Goal: Task Accomplishment & Management: Use online tool/utility

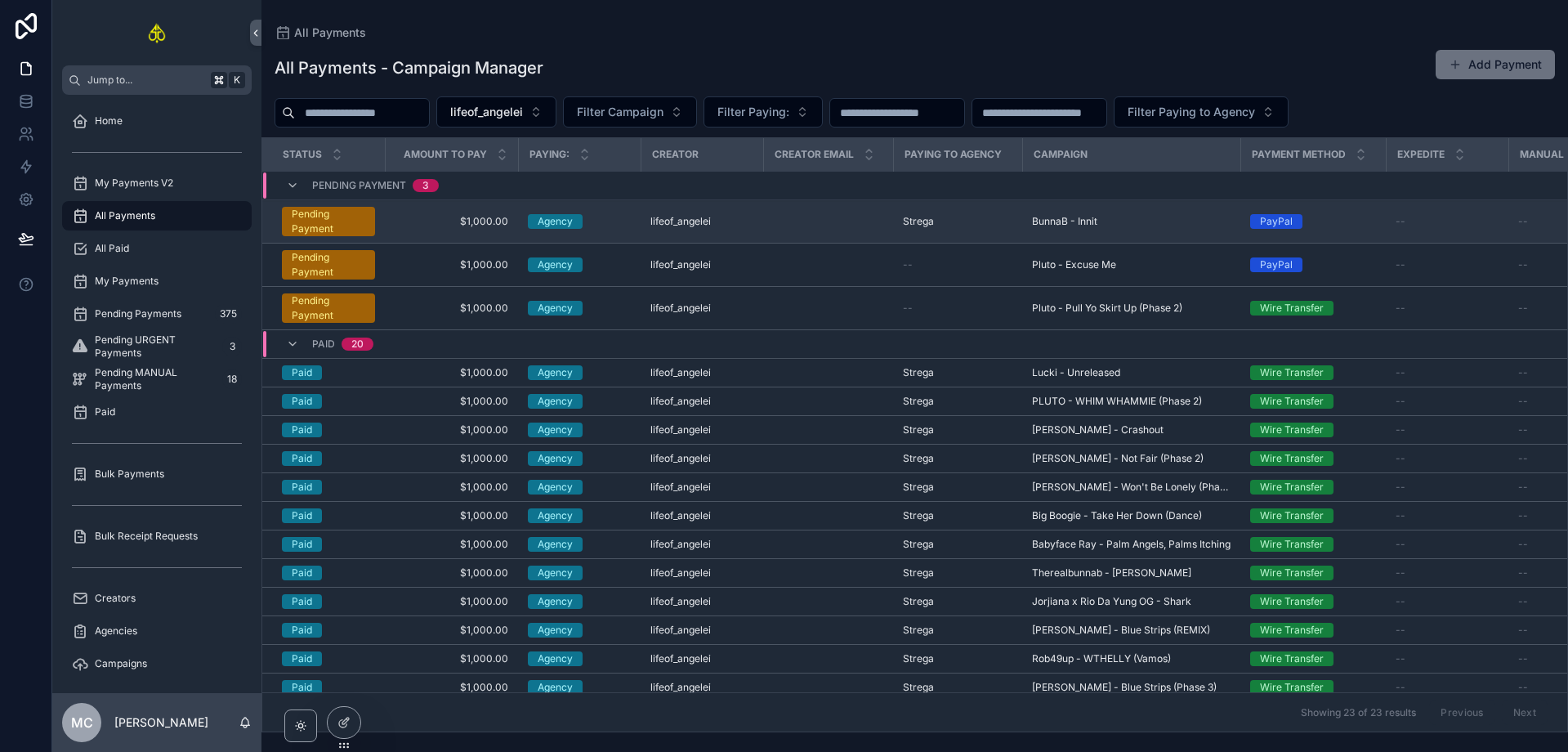
click at [812, 230] on td "scrollable content" at bounding box center [829, 222] width 130 height 43
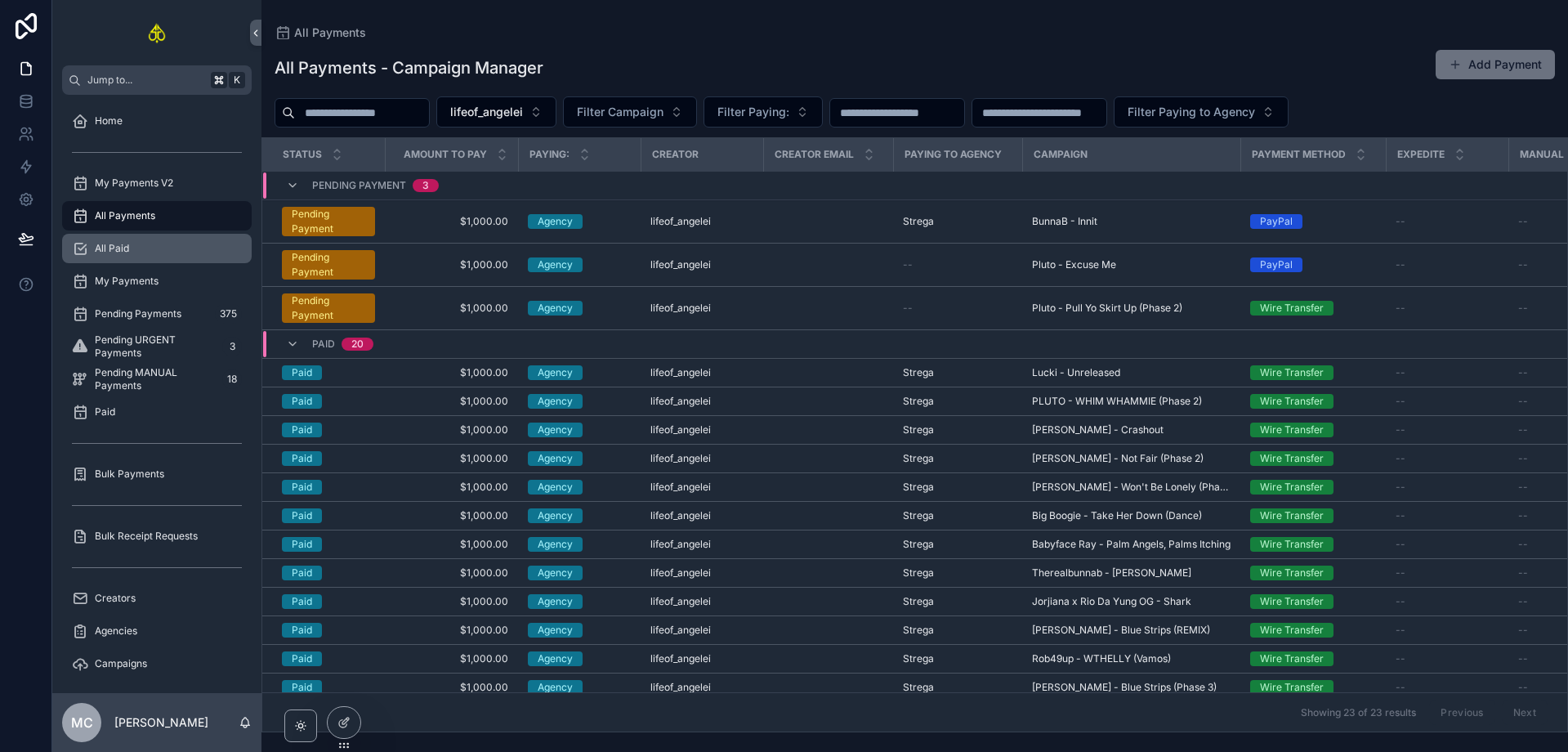
click at [175, 247] on div "All Paid" at bounding box center [157, 248] width 170 height 26
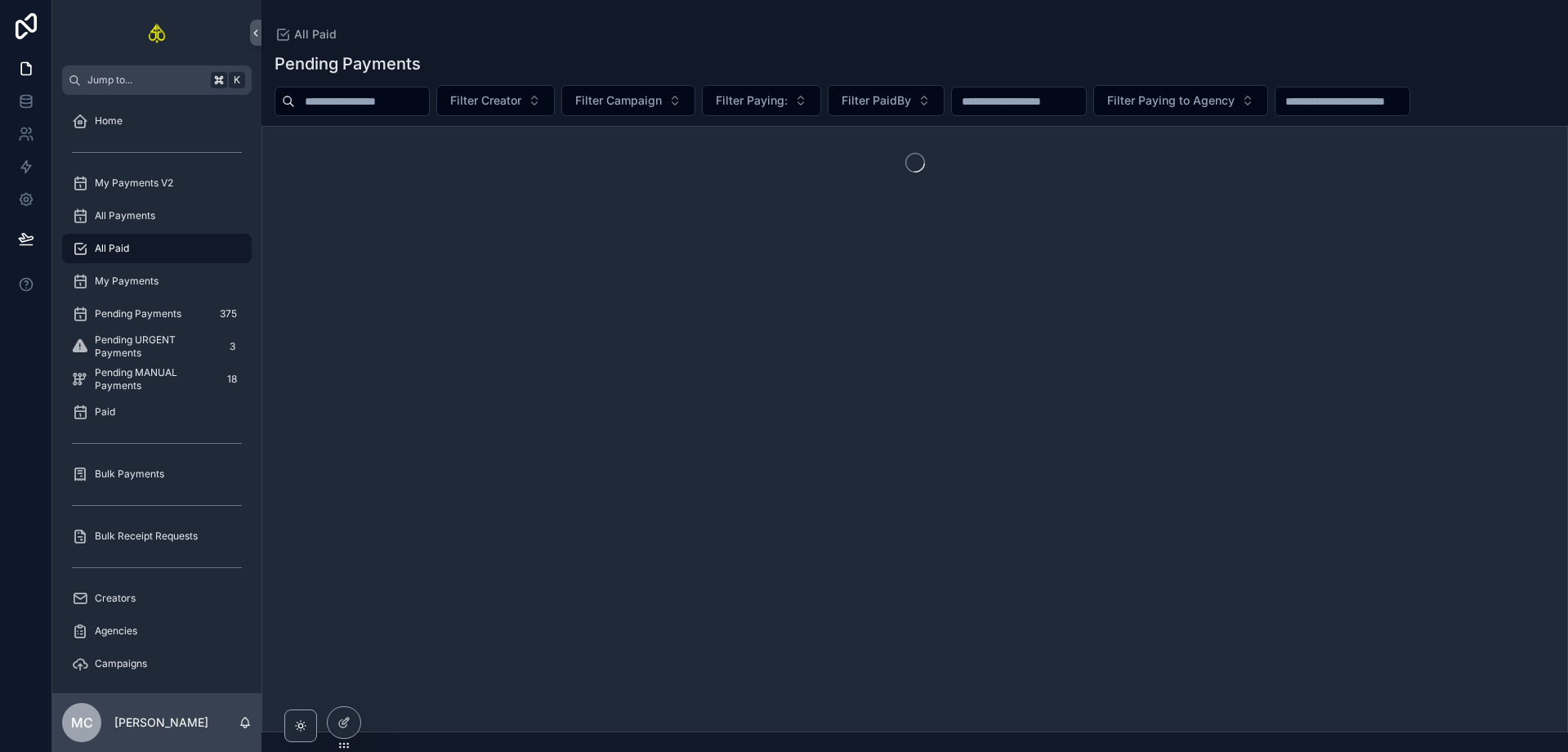
click at [181, 255] on div "All Paid" at bounding box center [157, 248] width 170 height 26
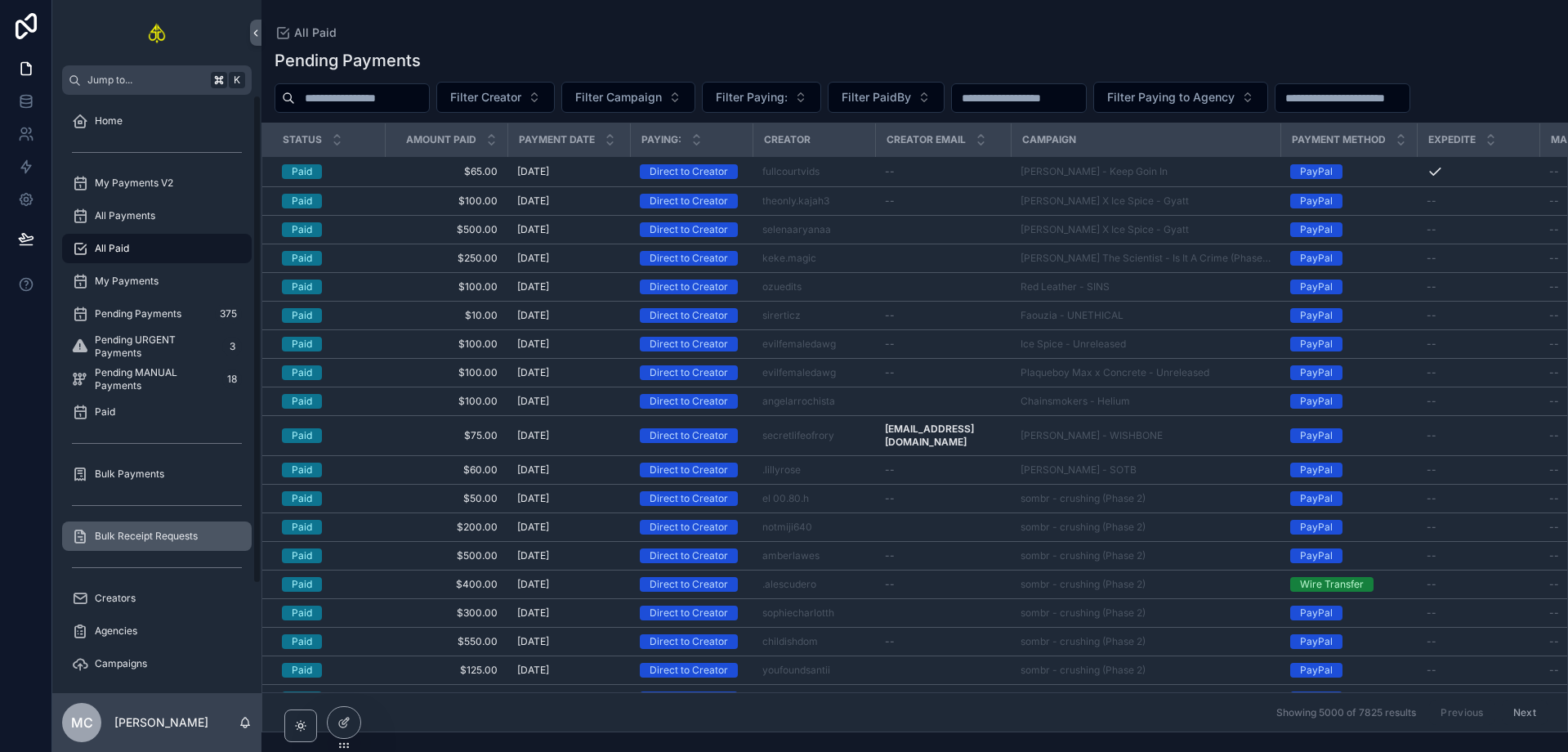
click at [165, 539] on span "Bulk Receipt Requests" at bounding box center [146, 536] width 103 height 13
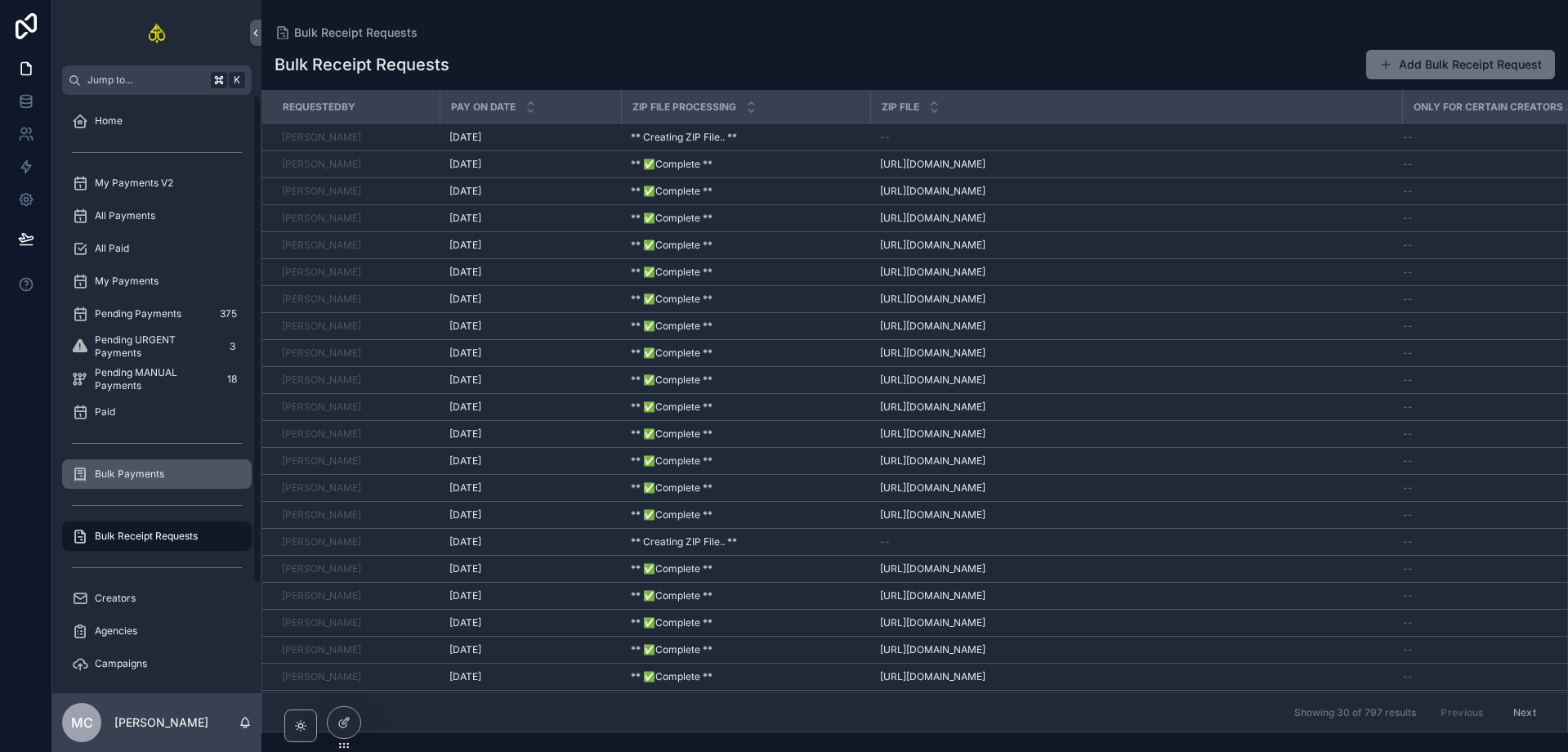
click at [122, 466] on div "Bulk Payments" at bounding box center [157, 474] width 170 height 26
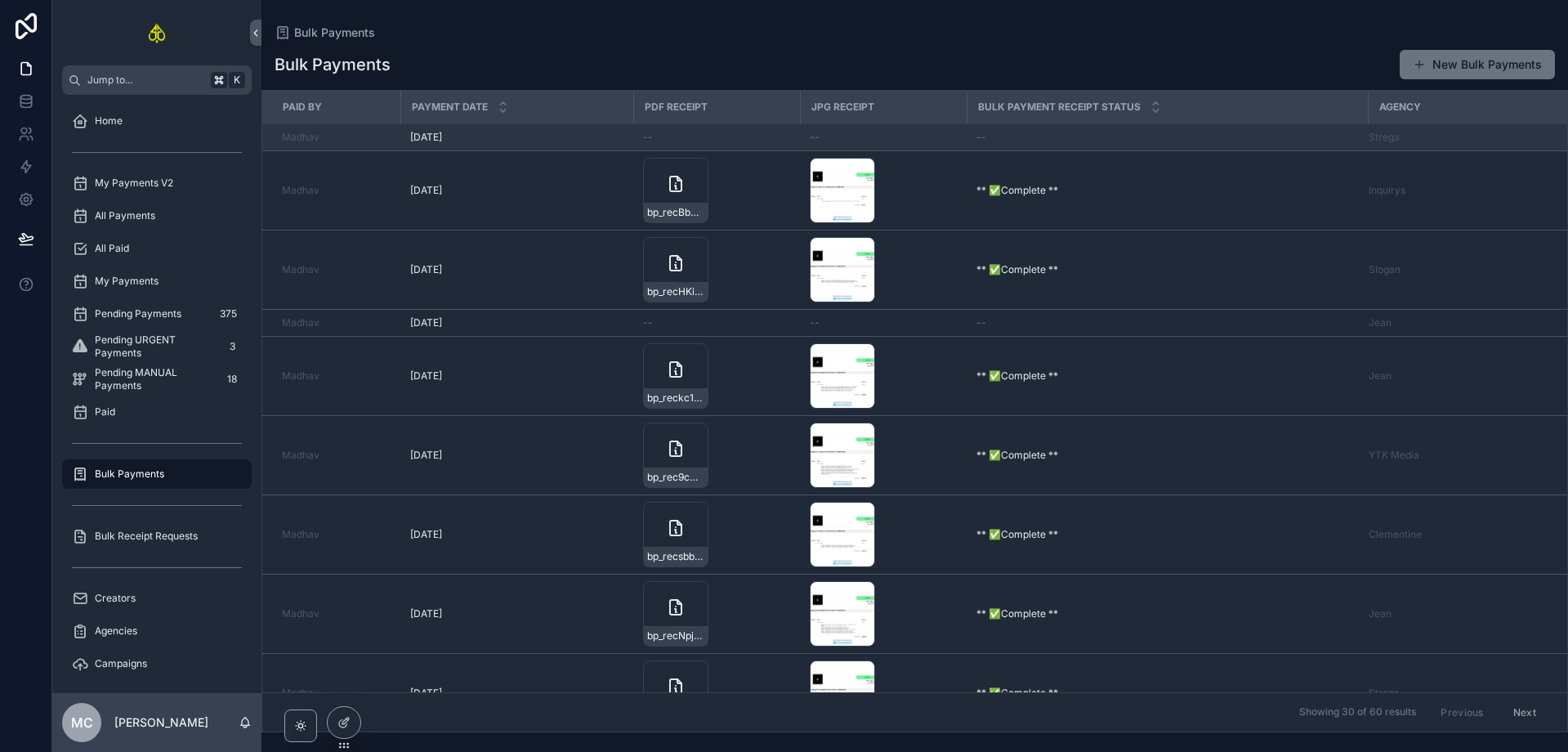
click at [767, 136] on div "--" at bounding box center [716, 137] width 147 height 13
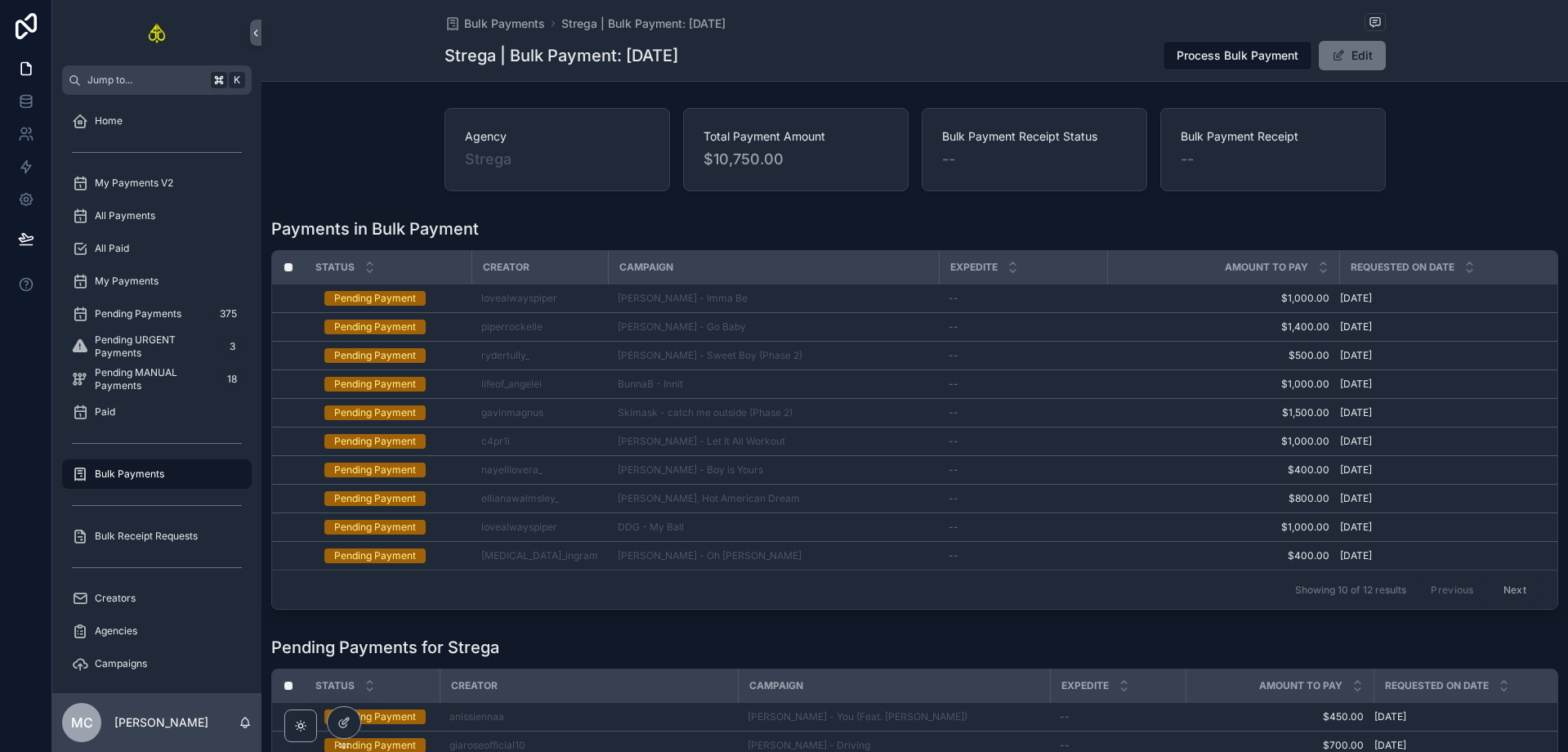
click at [1504, 590] on button "Next" at bounding box center [1515, 590] width 46 height 25
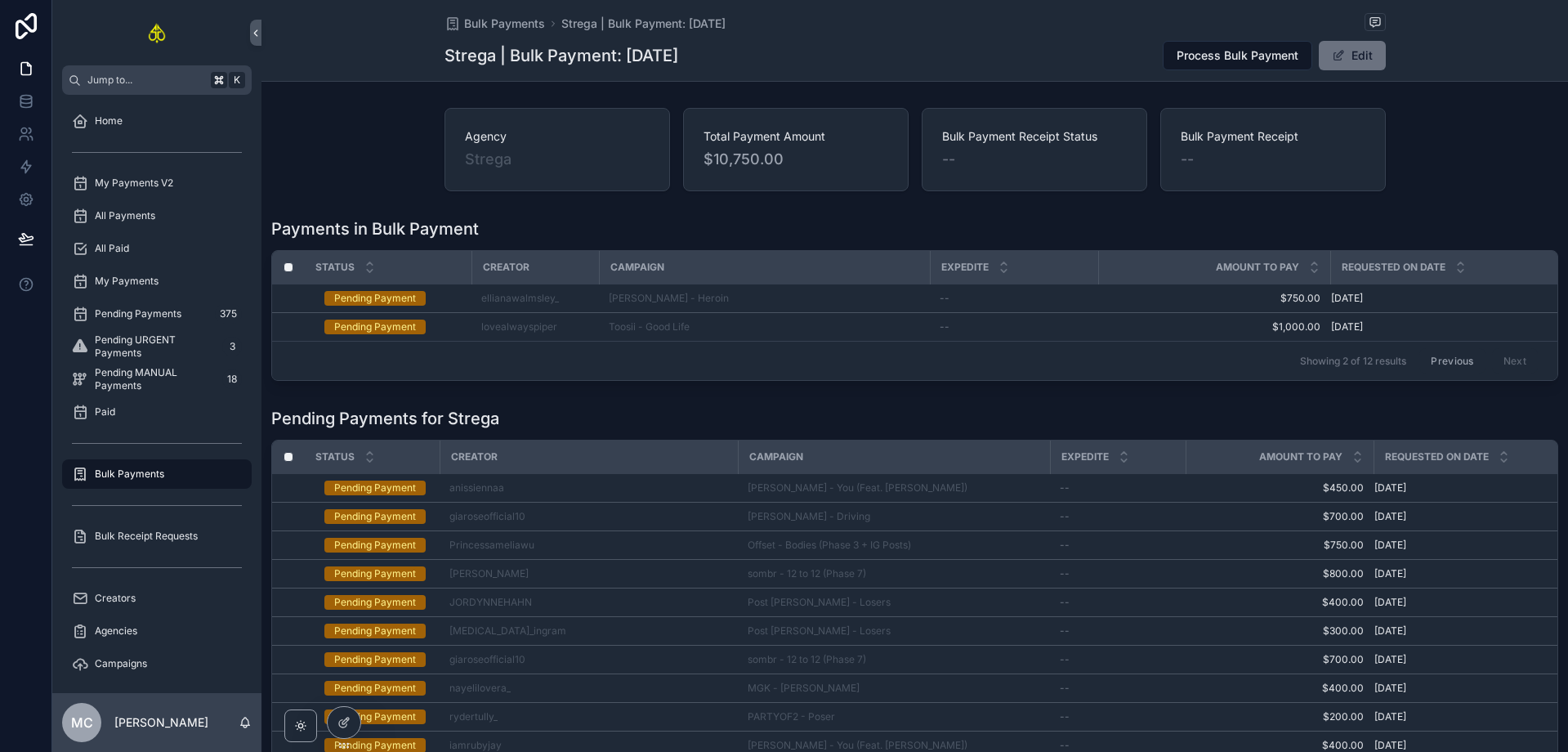
click at [1443, 363] on button "Previous" at bounding box center [1452, 361] width 65 height 25
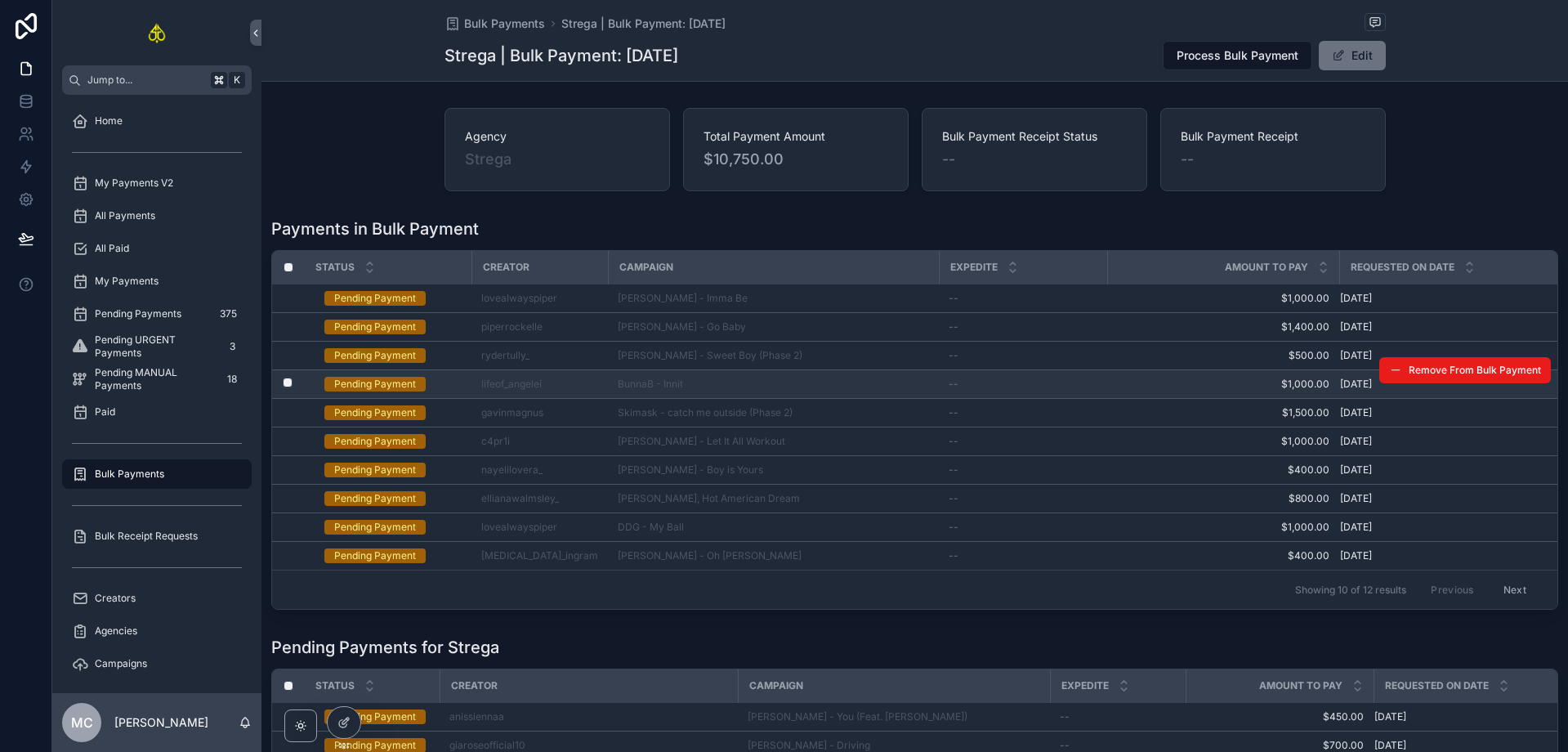
click at [283, 388] on label "scrollable content" at bounding box center [277, 384] width 10 height 13
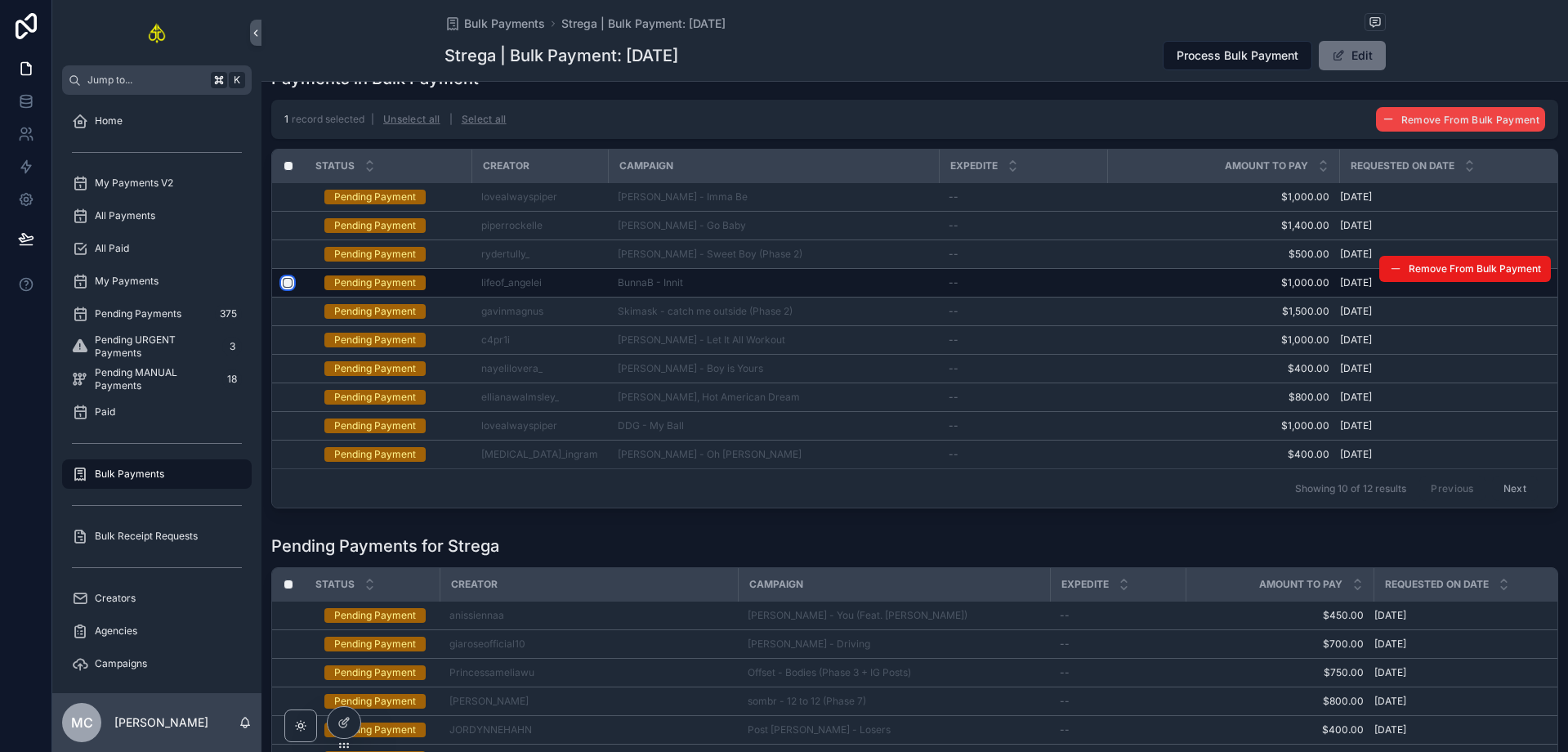
scroll to position [152, 0]
click at [292, 276] on td "scrollable content" at bounding box center [288, 282] width 32 height 29
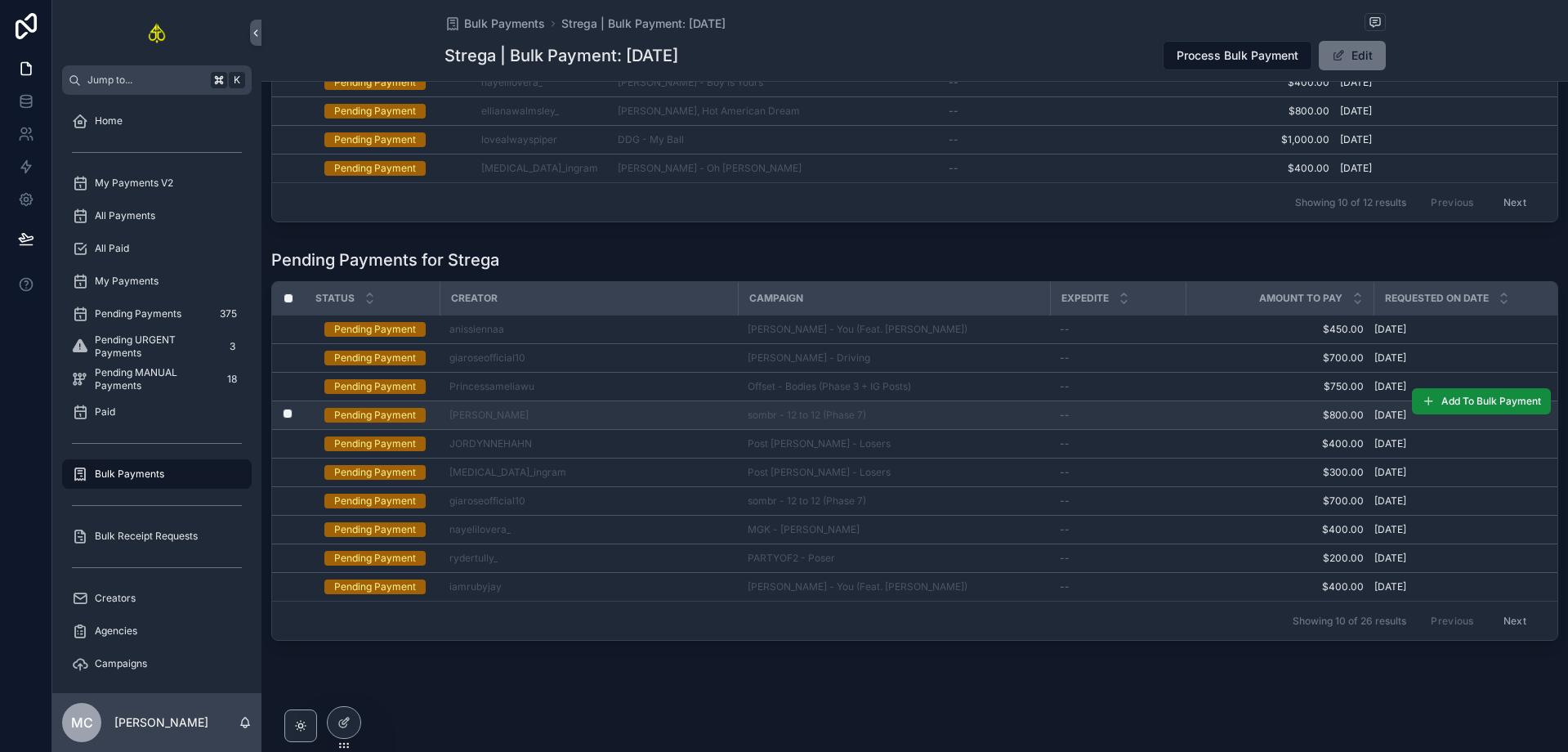
scroll to position [405, 0]
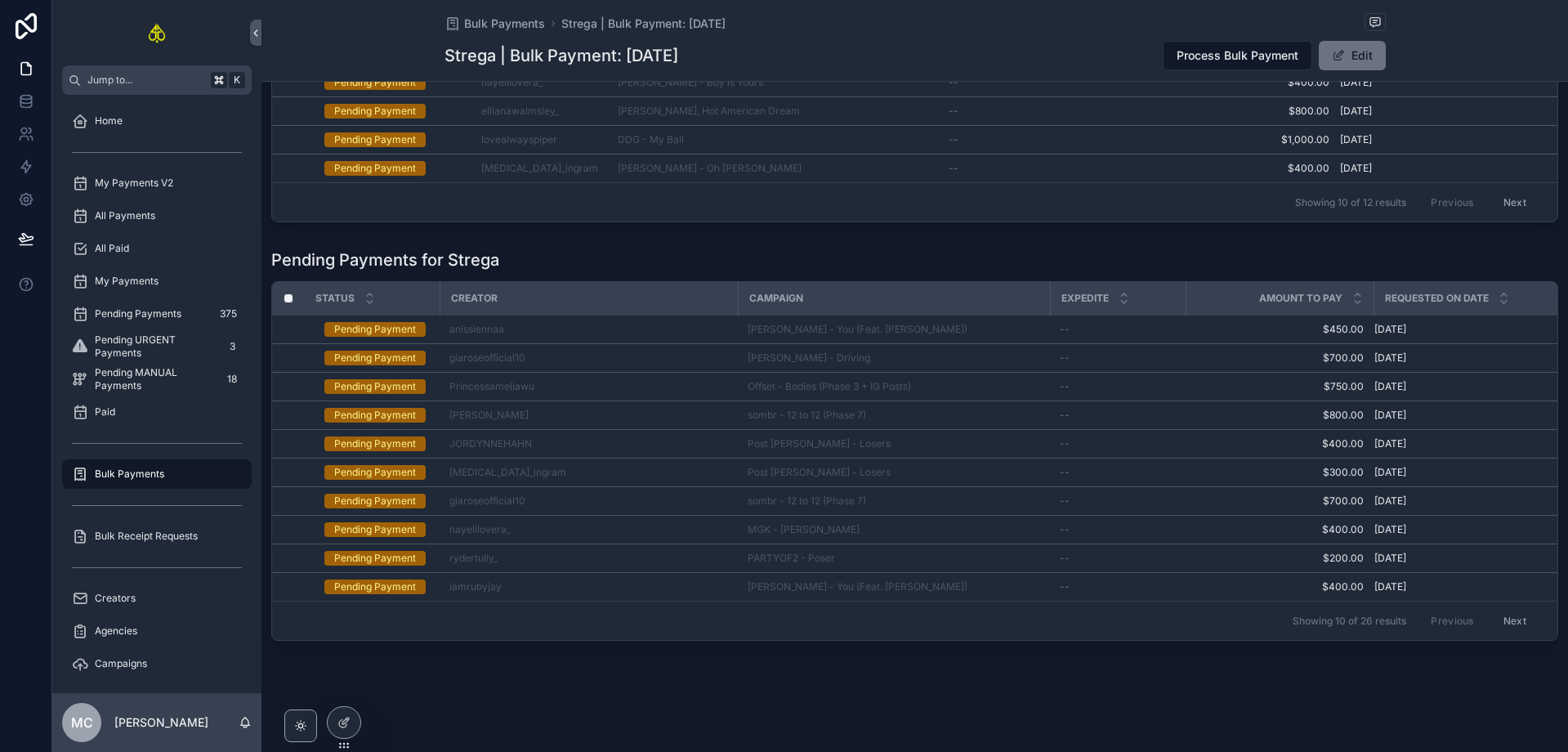
click at [1508, 610] on button "Next" at bounding box center [1515, 621] width 46 height 25
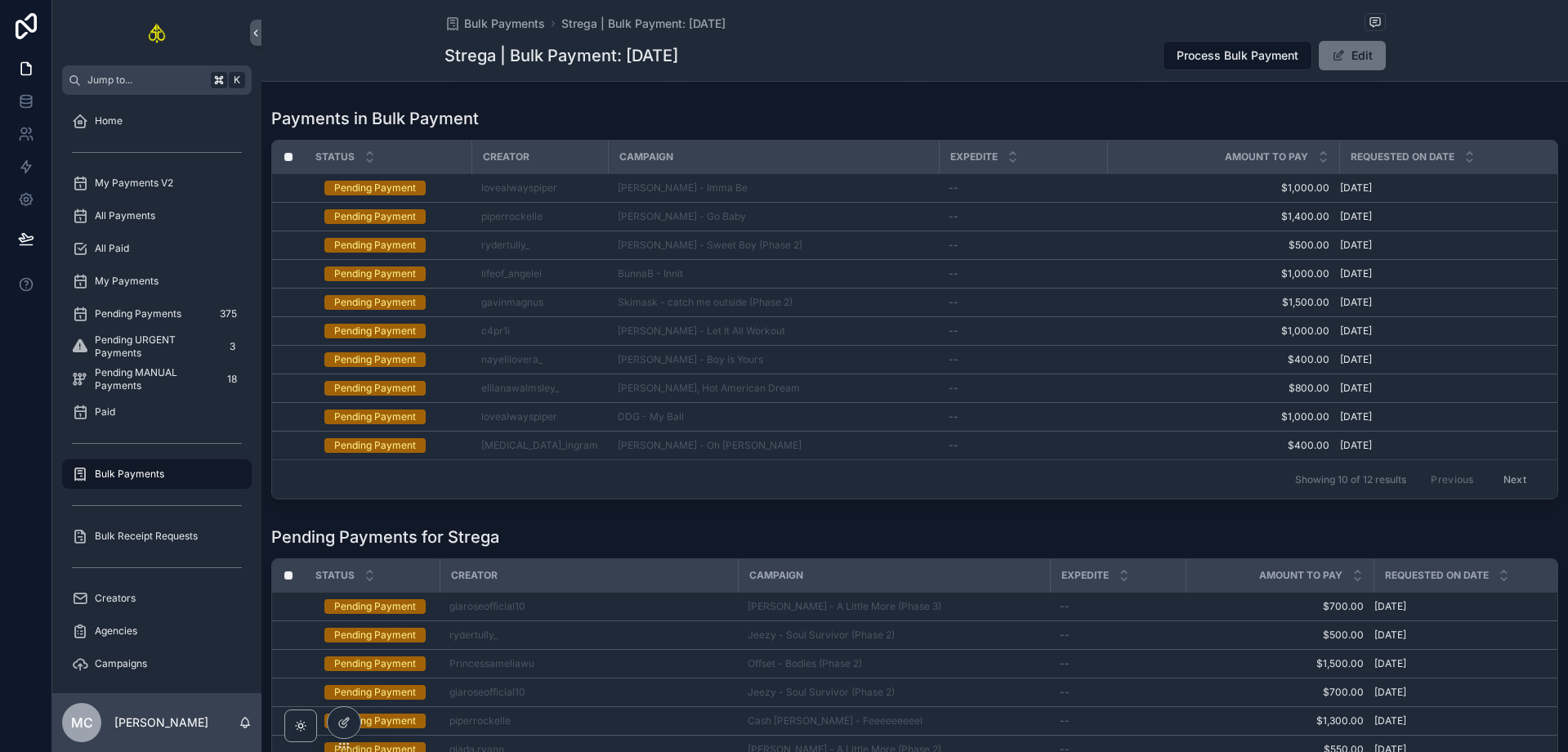
scroll to position [405, 0]
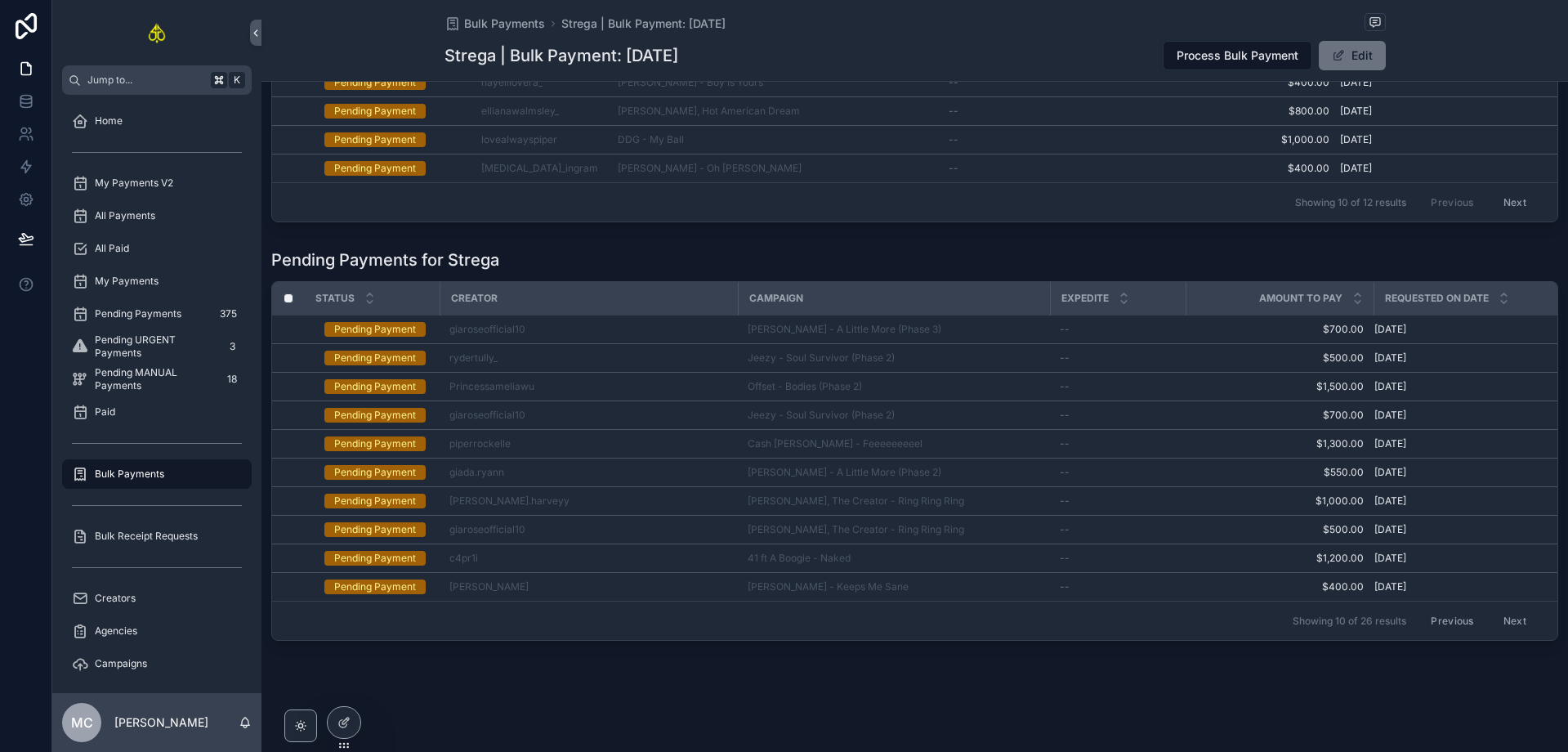
click at [1492, 609] on button "Next" at bounding box center [1515, 621] width 46 height 25
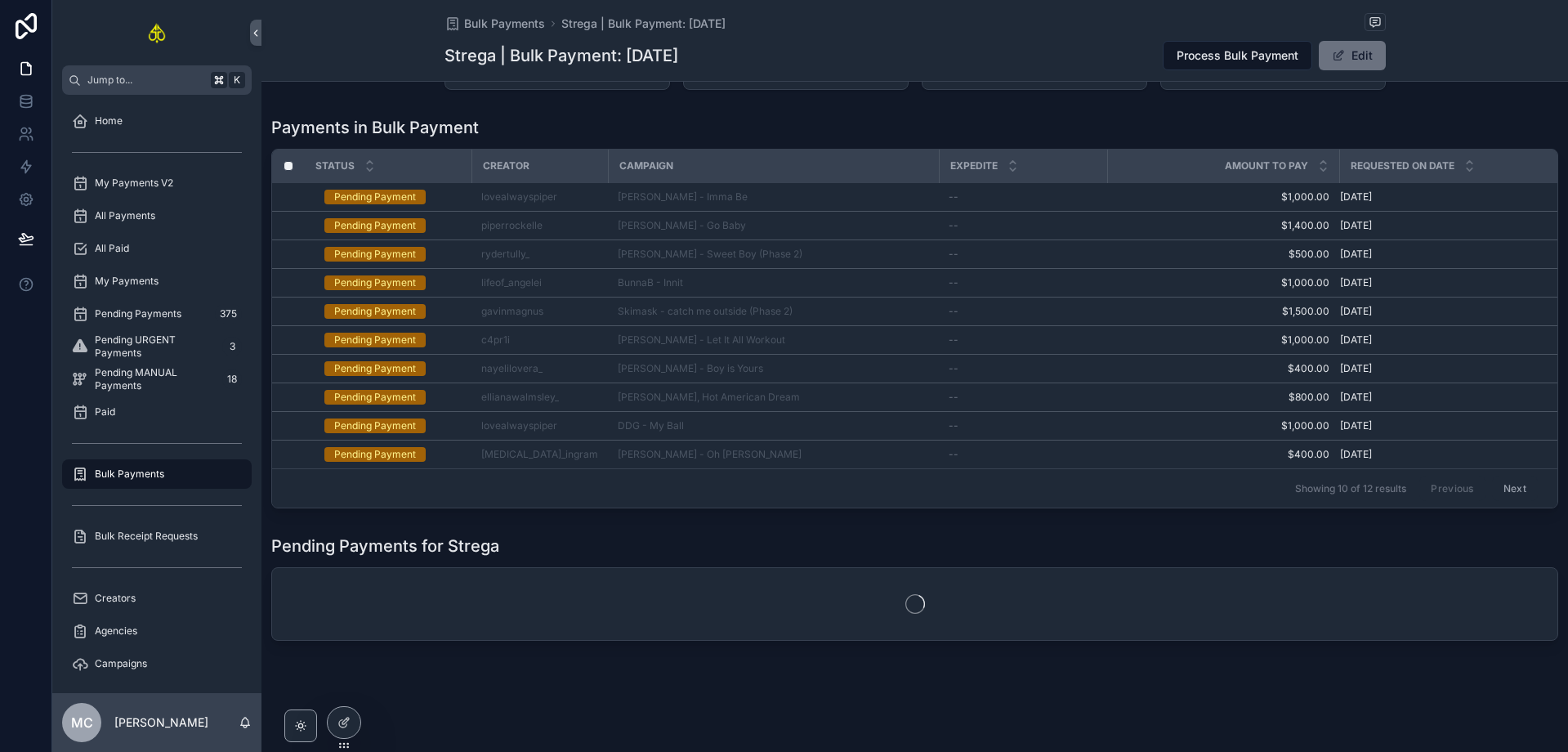
scroll to position [291, 0]
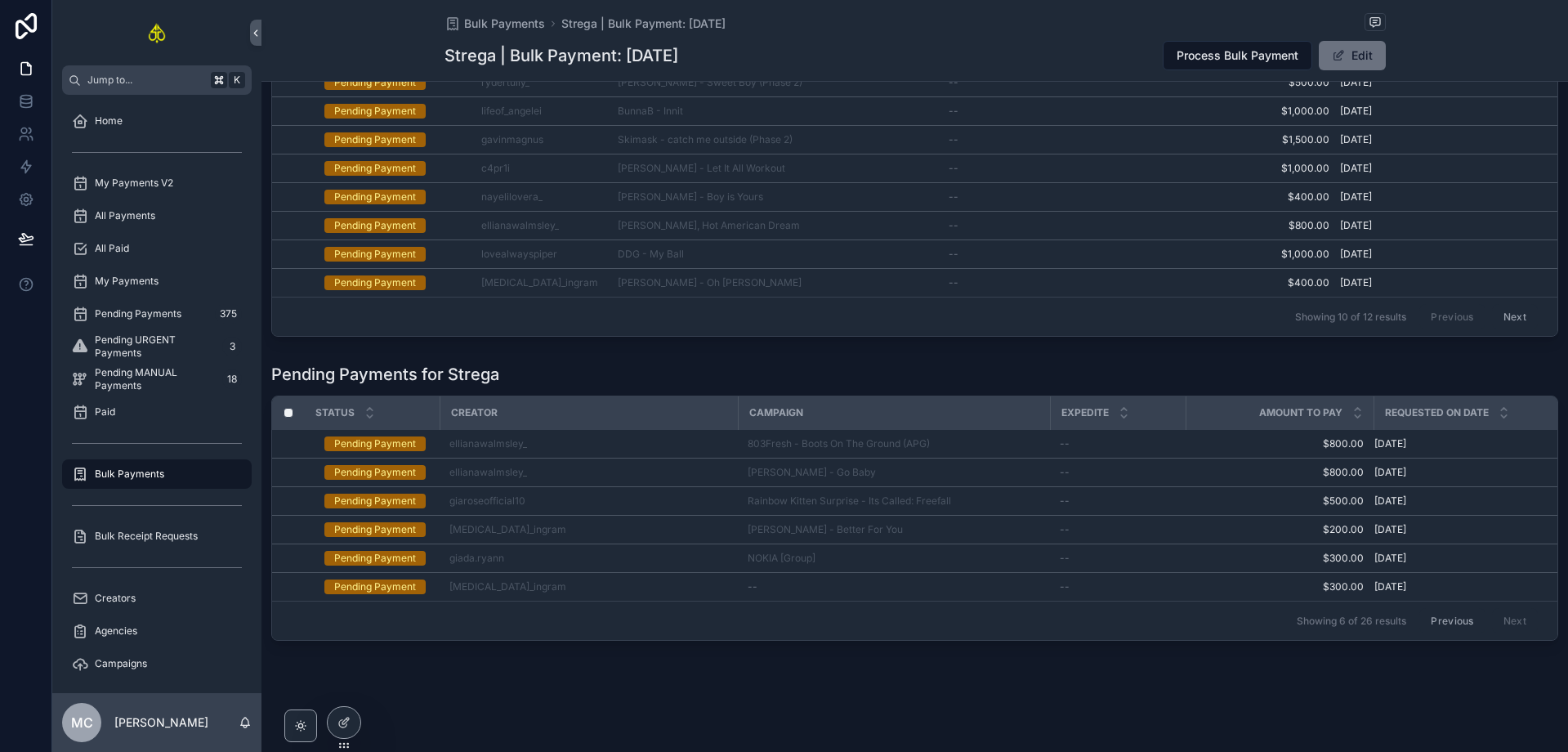
click at [1443, 610] on button "Previous" at bounding box center [1452, 621] width 65 height 25
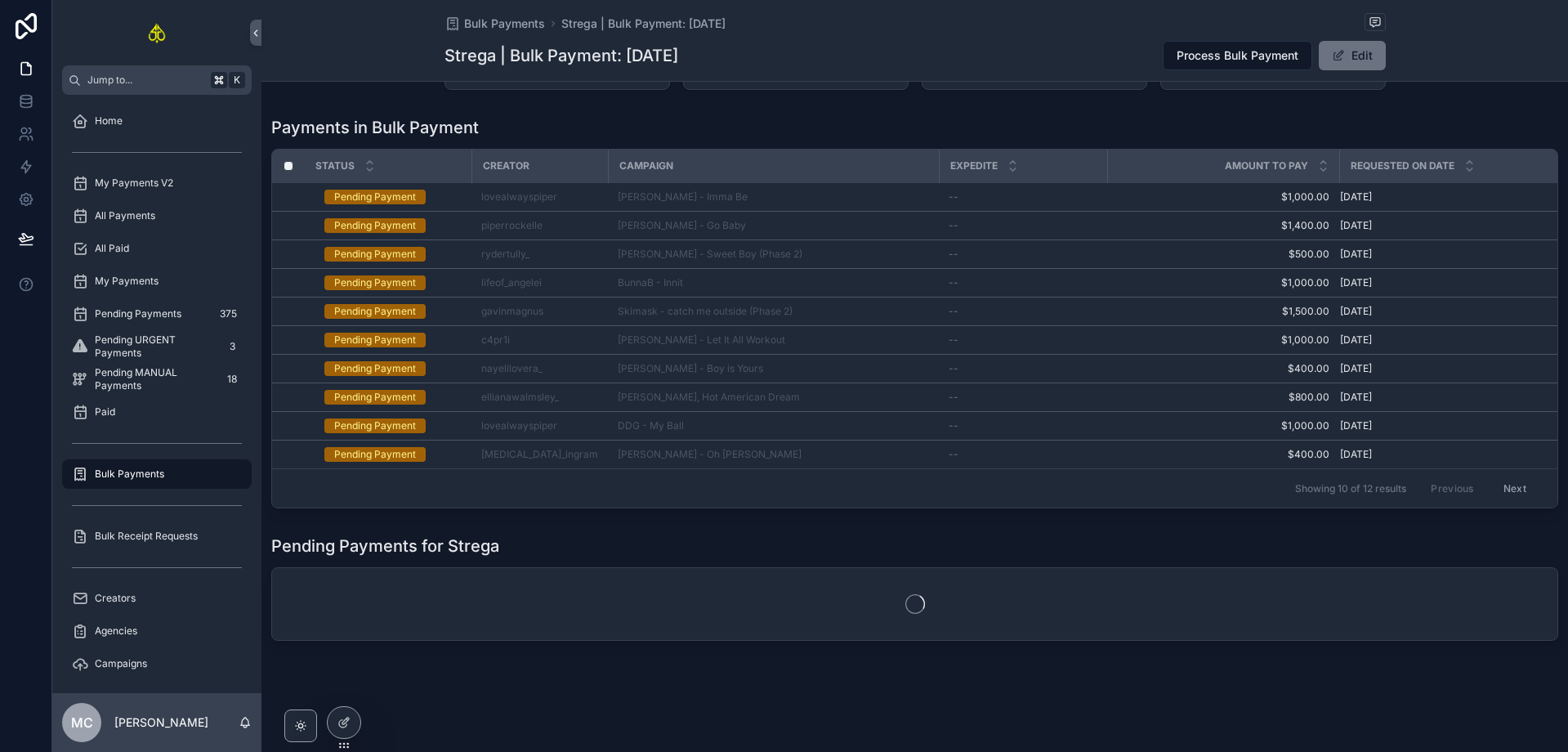
scroll to position [291, 0]
